Goal: Obtain resource: Obtain resource

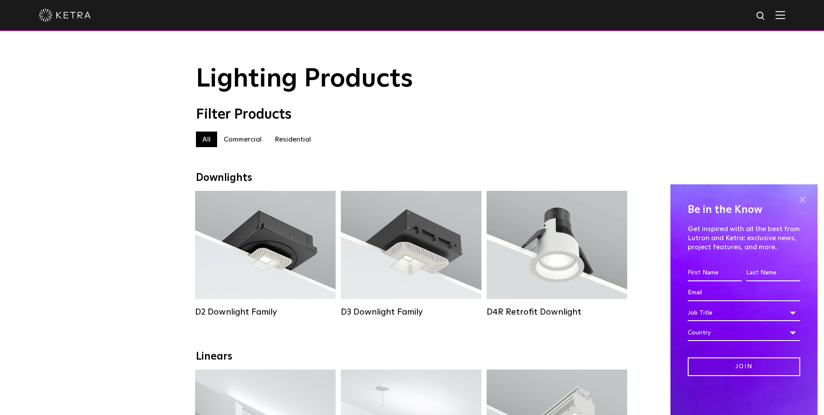
click at [804, 202] on span at bounding box center [802, 199] width 13 height 13
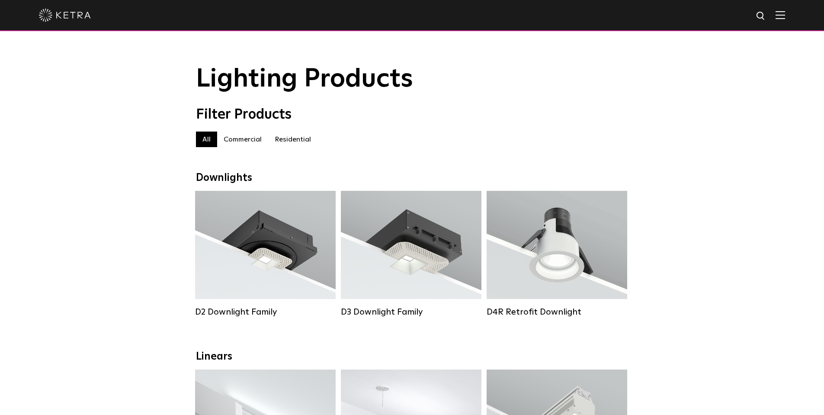
click at [289, 147] on label "Residential" at bounding box center [292, 139] width 49 height 16
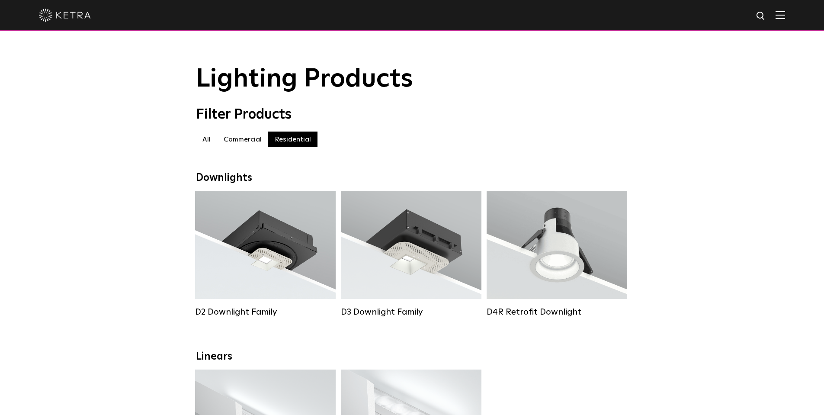
click at [232, 145] on label "Commercial" at bounding box center [242, 139] width 51 height 16
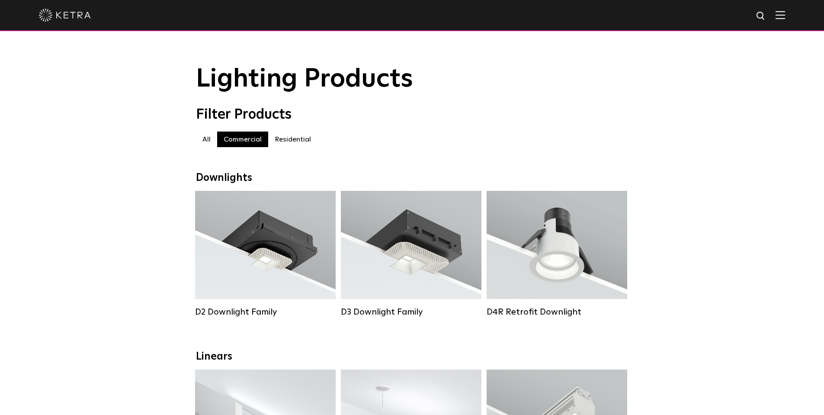
click at [207, 144] on label "All" at bounding box center [206, 139] width 21 height 16
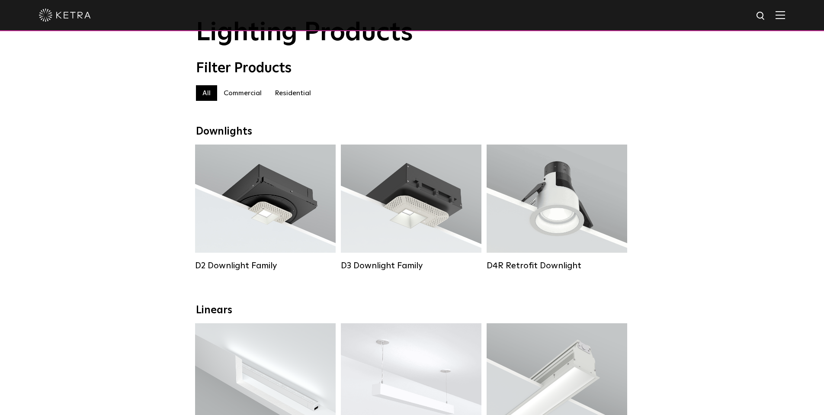
scroll to position [43, 0]
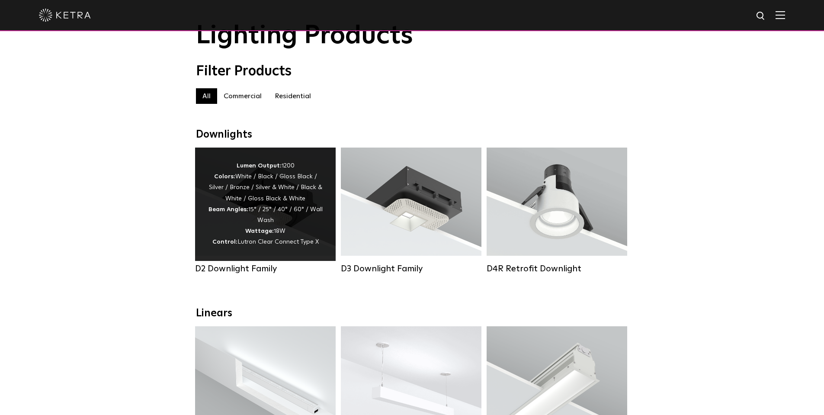
click at [269, 228] on div "Lumen Output: 1200 Colors: White / Black / Gloss Black / Silver / Bronze / Silv…" at bounding box center [265, 203] width 115 height 87
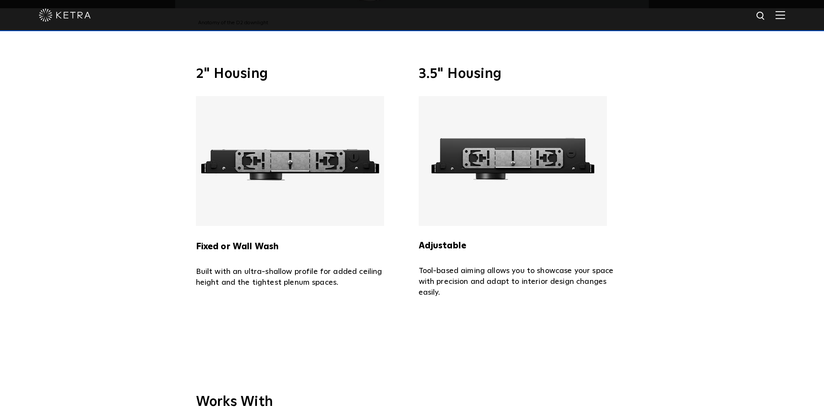
scroll to position [1985, 0]
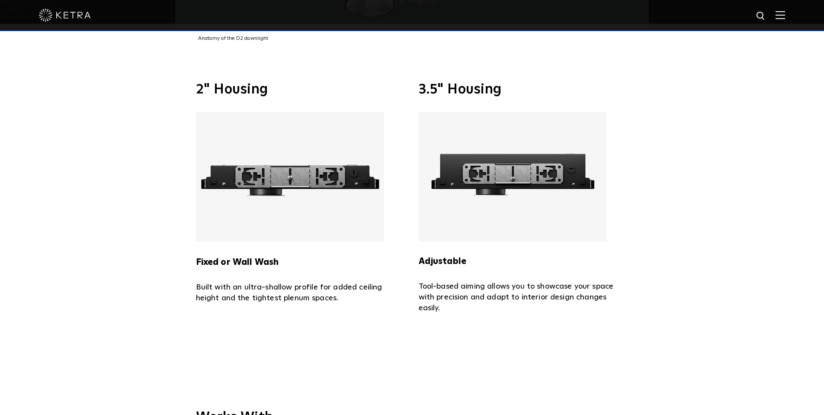
click at [294, 166] on img at bounding box center [290, 177] width 188 height 130
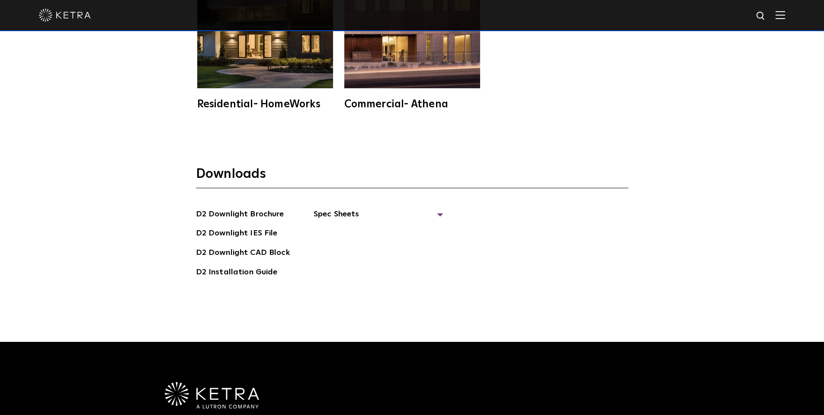
scroll to position [2460, 0]
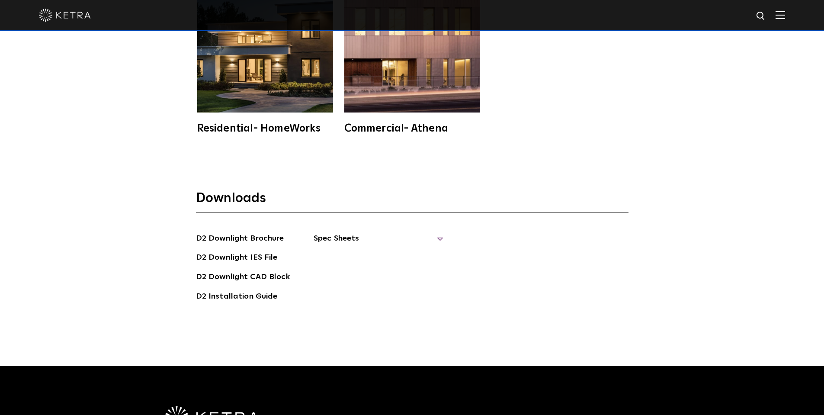
click at [321, 232] on span "Spec Sheets" at bounding box center [379, 241] width 130 height 19
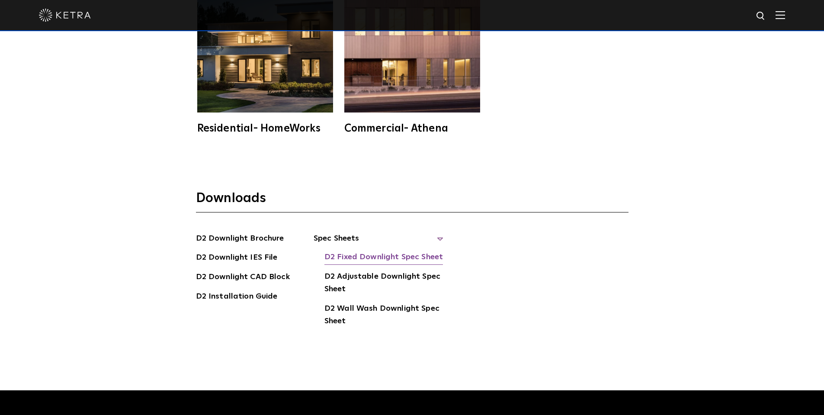
click at [360, 251] on link "D2 Fixed Downlight Spec Sheet" at bounding box center [383, 258] width 118 height 14
click at [345, 270] on link "D2 Adjustable Downlight Spec Sheet" at bounding box center [383, 283] width 119 height 26
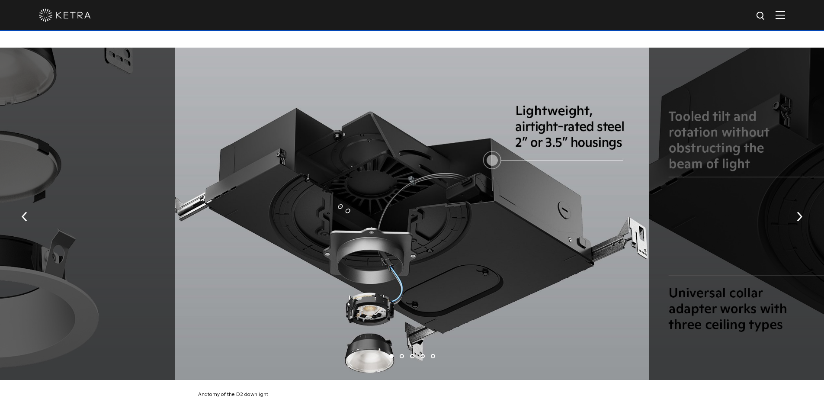
scroll to position [1639, 0]
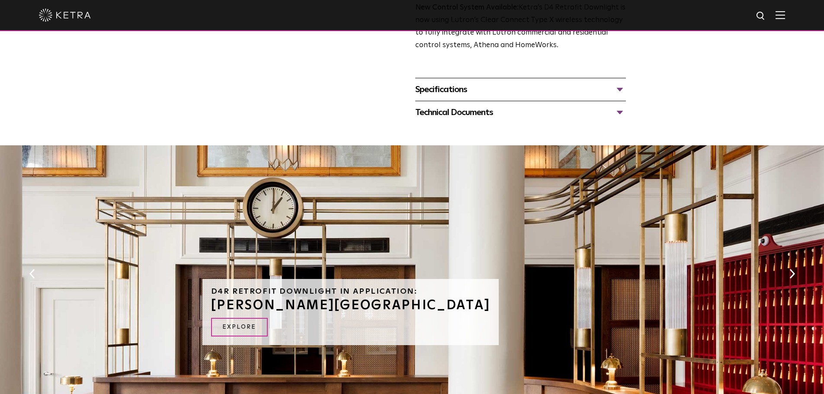
scroll to position [389, 0]
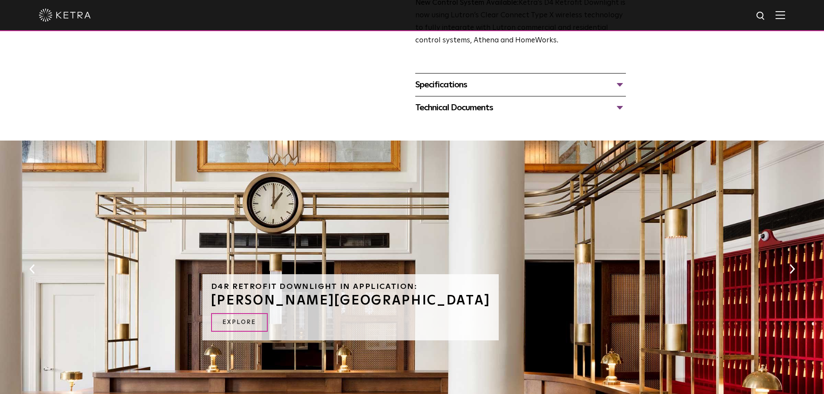
click at [504, 89] on div "Specifications" at bounding box center [520, 85] width 211 height 14
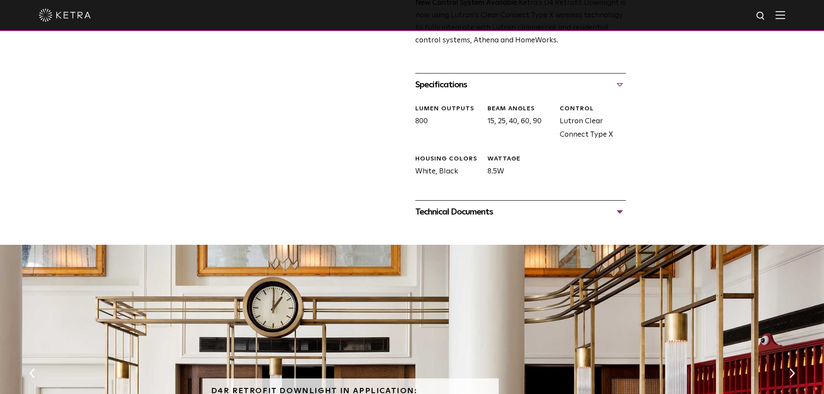
click at [463, 215] on div "Technical Documents" at bounding box center [520, 212] width 211 height 14
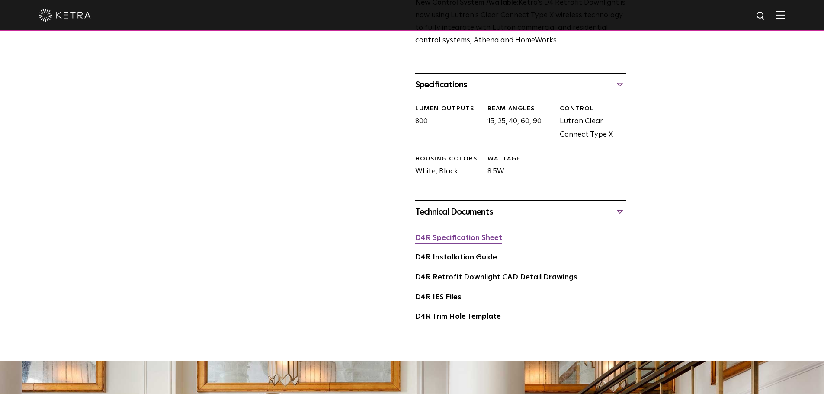
click at [470, 242] on link "D4R Specification Sheet" at bounding box center [458, 237] width 87 height 7
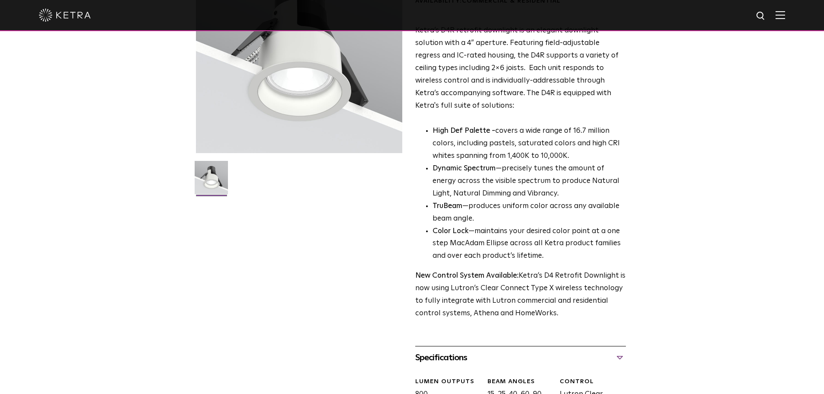
scroll to position [0, 0]
